Goal: Transaction & Acquisition: Purchase product/service

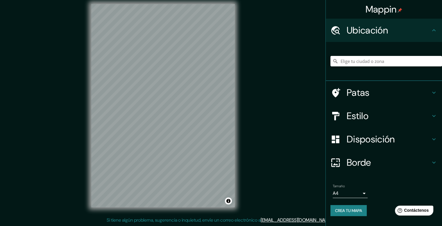
click at [319, 89] on h4 "Patas" at bounding box center [389, 93] width 84 height 12
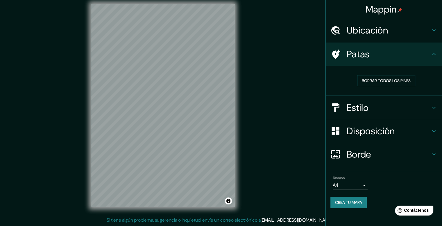
click at [319, 89] on div "Estilo" at bounding box center [384, 107] width 116 height 23
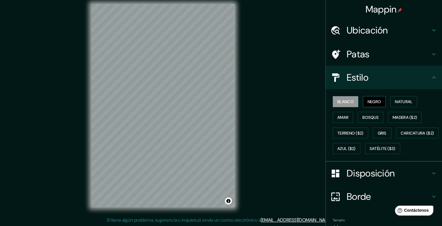
click at [319, 89] on font "Negro" at bounding box center [375, 101] width 14 height 5
click at [319, 89] on font "Natural" at bounding box center [403, 101] width 17 height 5
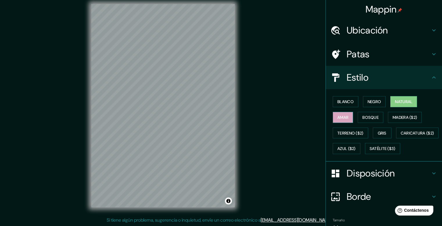
click at [319, 89] on font "Amar" at bounding box center [343, 117] width 11 height 5
click at [319, 89] on button "Bosque" at bounding box center [371, 117] width 26 height 11
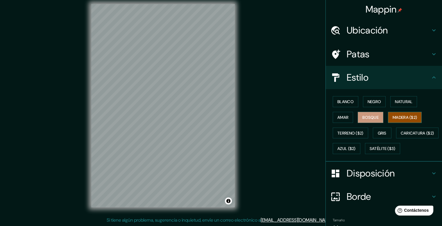
click at [319, 89] on font "Madera ($2)" at bounding box center [405, 117] width 24 height 5
click at [319, 89] on font "Terreno ($2)" at bounding box center [351, 132] width 26 height 5
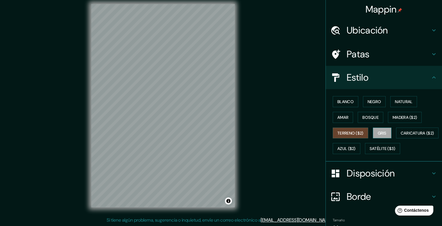
click at [319, 89] on font "Gris" at bounding box center [382, 132] width 9 height 5
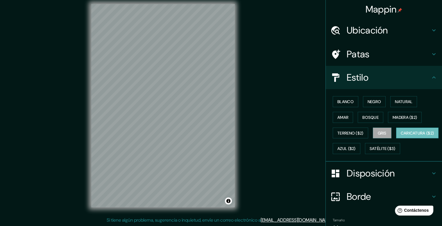
click at [319, 89] on font "Caricatura ($2)" at bounding box center [417, 132] width 33 height 5
click at [319, 89] on font "Azul ($2)" at bounding box center [347, 148] width 18 height 5
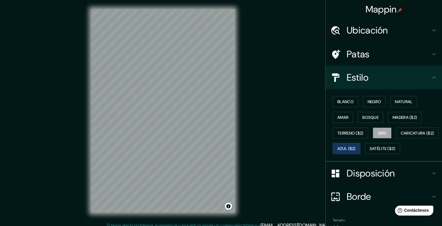
click at [319, 89] on font "Gris" at bounding box center [382, 132] width 9 height 5
click at [319, 89] on font "Blanco" at bounding box center [346, 101] width 16 height 5
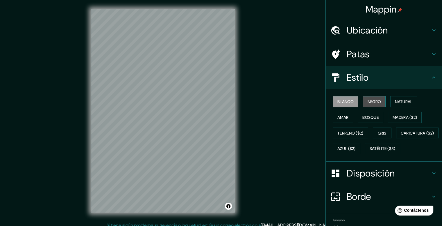
click at [319, 89] on font "Negro" at bounding box center [375, 101] width 14 height 5
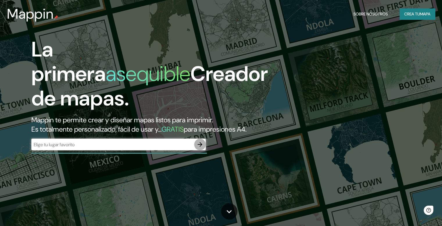
click at [203, 148] on icon "button" at bounding box center [200, 144] width 7 height 7
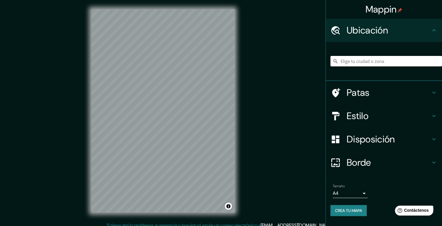
click at [397, 92] on h4 "Patas" at bounding box center [389, 93] width 84 height 12
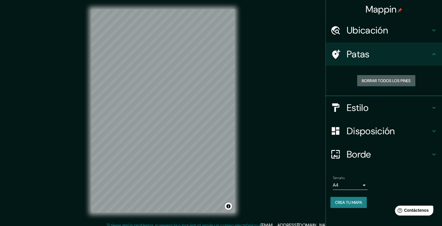
click at [397, 79] on font "Borrar todos los pines" at bounding box center [386, 80] width 49 height 5
click at [417, 31] on h4 "Ubicación" at bounding box center [389, 30] width 84 height 12
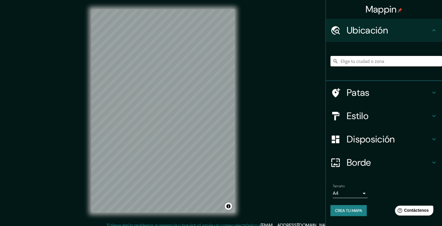
click at [382, 60] on input "Elige tu ciudad o zona" at bounding box center [387, 61] width 112 height 10
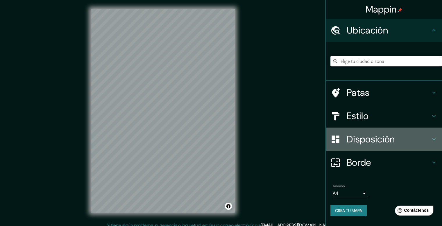
click at [380, 136] on font "Disposición" at bounding box center [371, 139] width 48 height 12
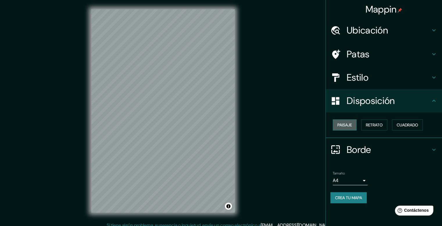
click at [338, 124] on font "Paisaje" at bounding box center [345, 124] width 15 height 5
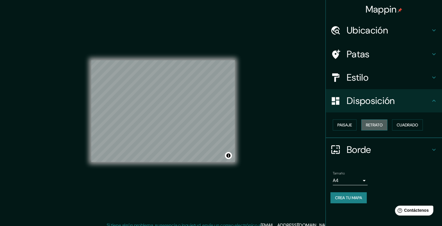
click at [371, 125] on font "Retrato" at bounding box center [374, 124] width 17 height 5
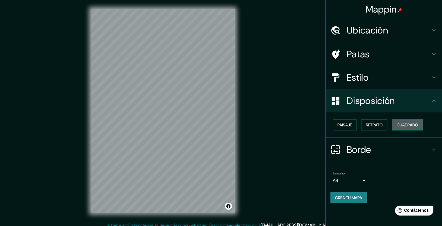
click at [407, 123] on font "Cuadrado" at bounding box center [408, 124] width 22 height 5
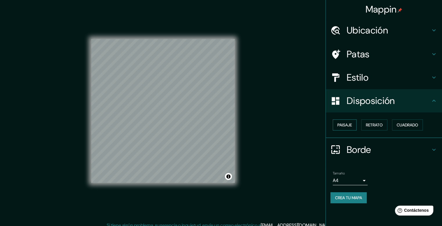
click at [344, 124] on font "Paisaje" at bounding box center [345, 124] width 15 height 5
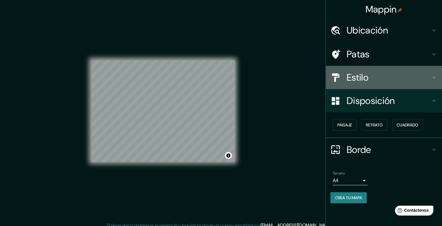
click at [384, 78] on h4 "Estilo" at bounding box center [389, 78] width 84 height 12
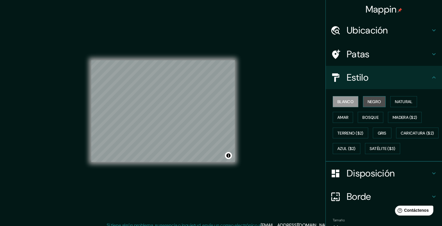
click at [368, 104] on font "Negro" at bounding box center [375, 102] width 14 height 8
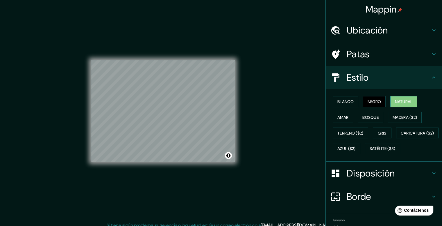
click at [402, 105] on button "Natural" at bounding box center [403, 101] width 27 height 11
click at [338, 119] on font "Amar" at bounding box center [343, 117] width 11 height 5
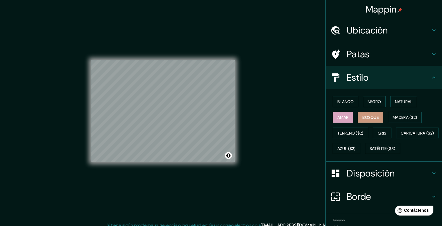
click at [367, 118] on font "Bosque" at bounding box center [371, 117] width 16 height 5
click at [396, 99] on font "Natural" at bounding box center [403, 101] width 17 height 5
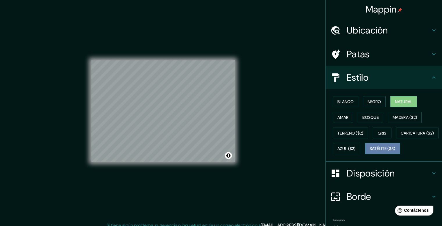
click at [370, 151] on font "Satélite ($3)" at bounding box center [383, 148] width 26 height 5
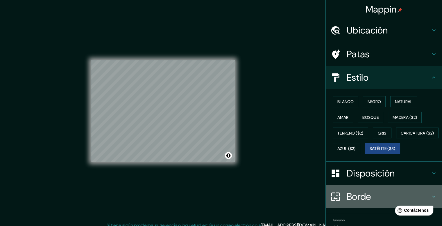
click at [353, 202] on font "Borde" at bounding box center [359, 196] width 24 height 12
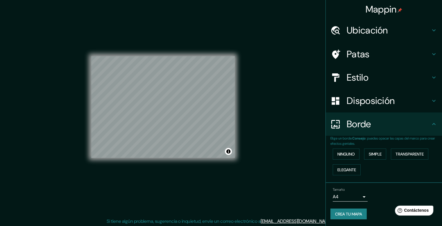
scroll to position [5, 0]
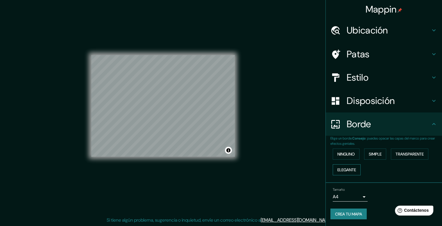
click at [358, 168] on button "Elegante" at bounding box center [347, 169] width 28 height 11
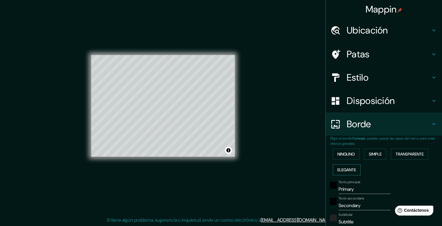
click at [343, 167] on font "Elegante" at bounding box center [347, 169] width 19 height 5
type input "198"
type input "40"
type input "20"
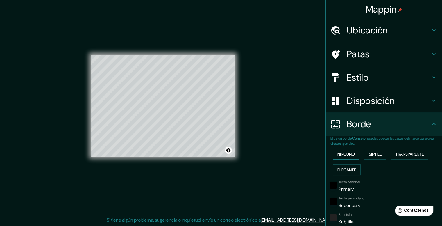
click at [345, 153] on font "Ninguno" at bounding box center [346, 153] width 17 height 5
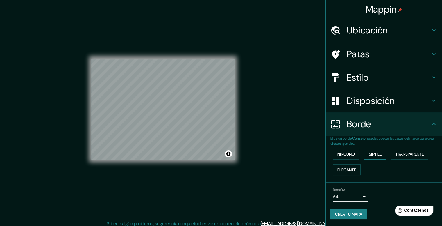
scroll to position [0, 0]
